Goal: Go to known website: Go to known website

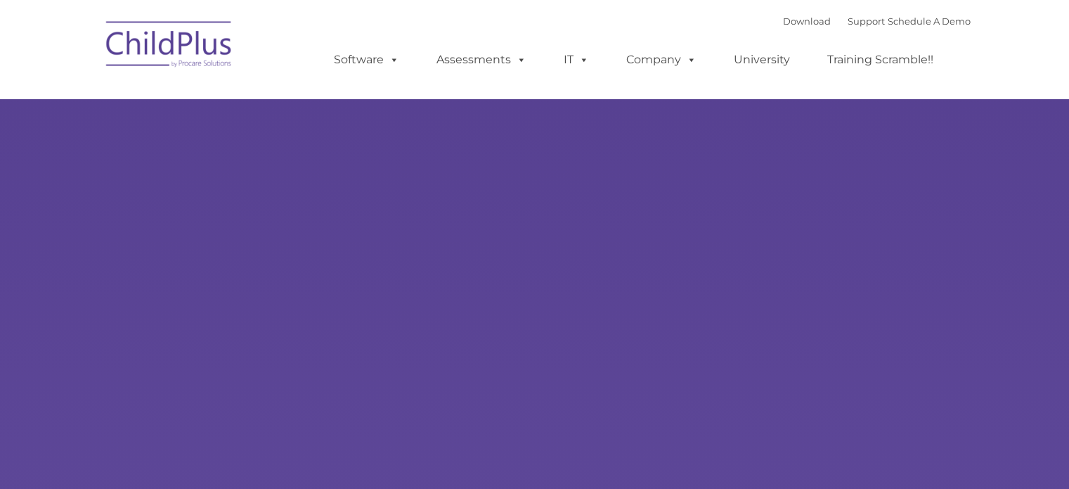
select select "MEDIUM"
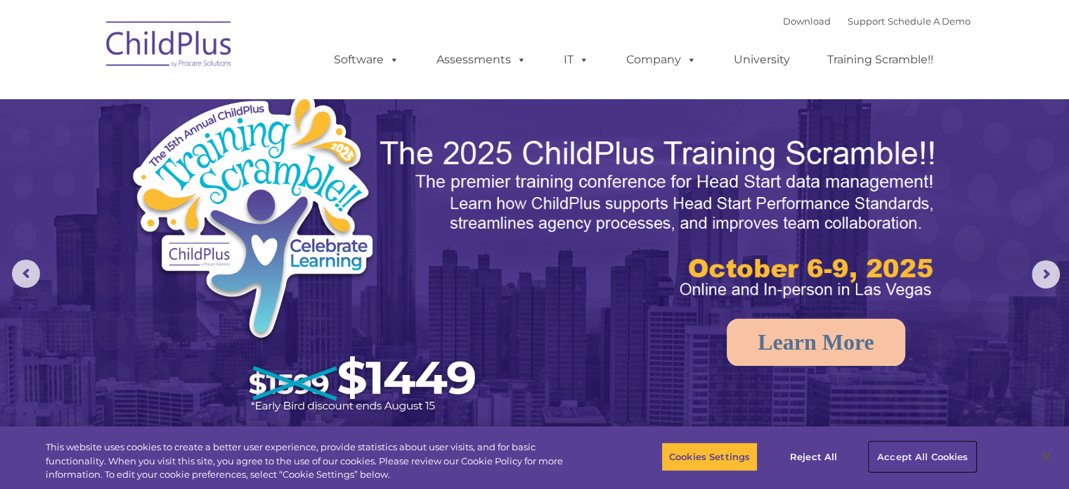
click at [939, 453] on button "Accept All Cookies" at bounding box center [923, 456] width 106 height 30
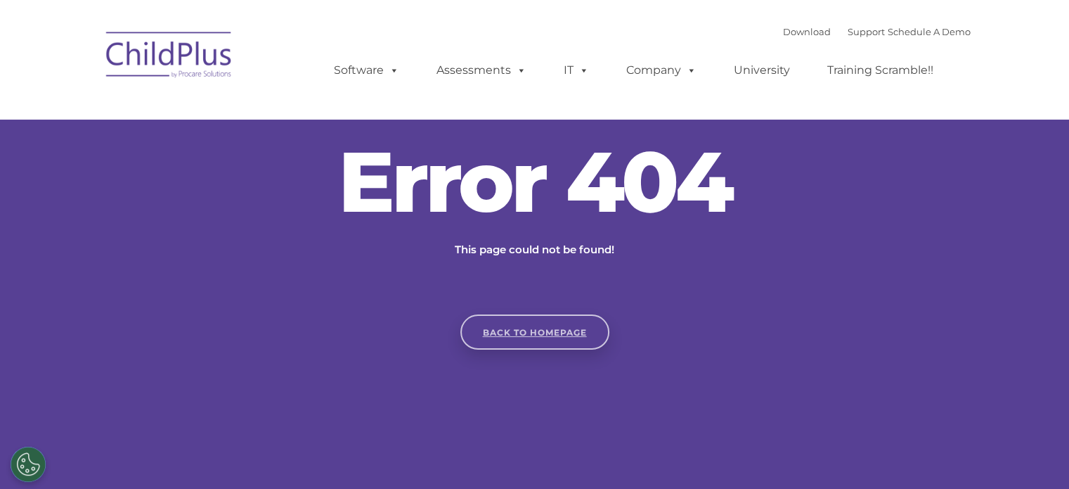
click at [536, 345] on link "Back to homepage" at bounding box center [534, 331] width 149 height 35
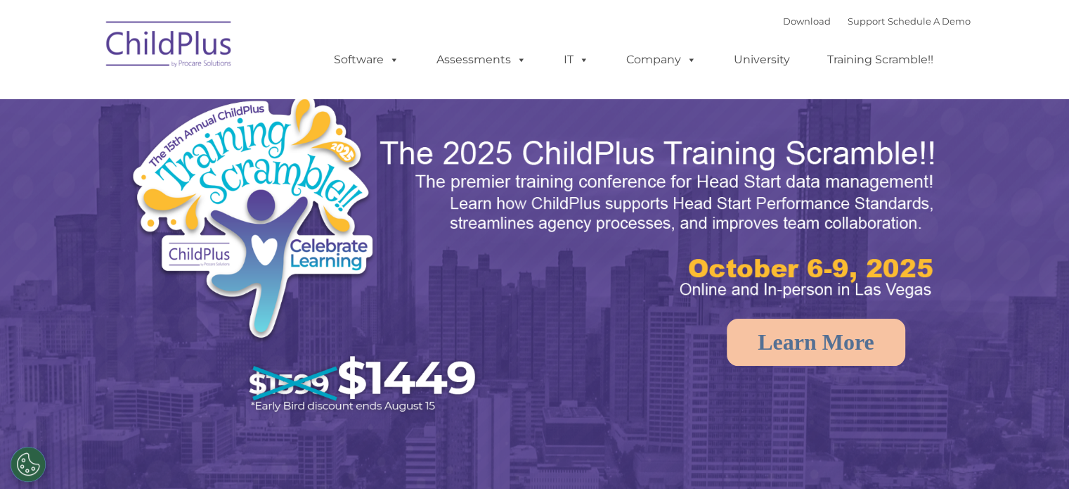
select select "MEDIUM"
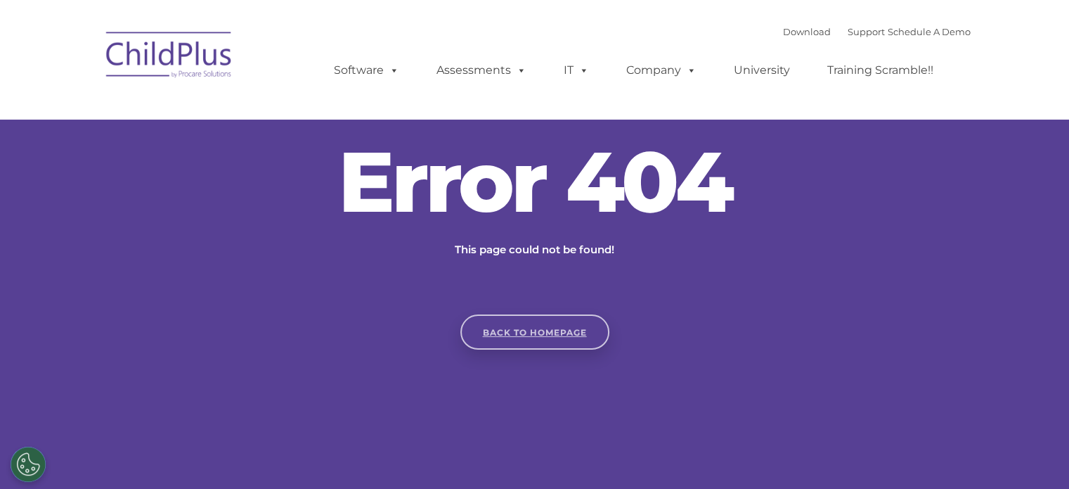
click at [518, 325] on link "Back to homepage" at bounding box center [534, 331] width 149 height 35
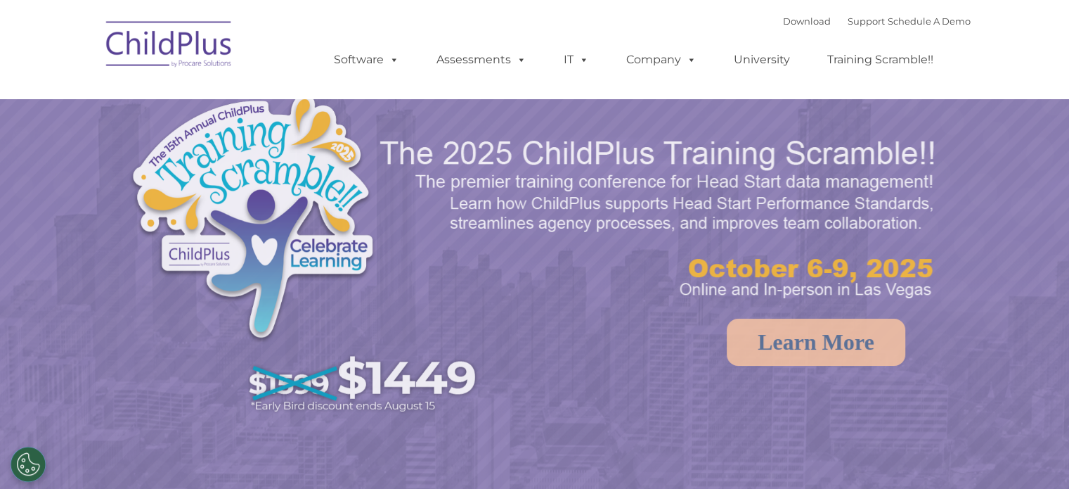
select select "MEDIUM"
